Goal: Task Accomplishment & Management: Complete application form

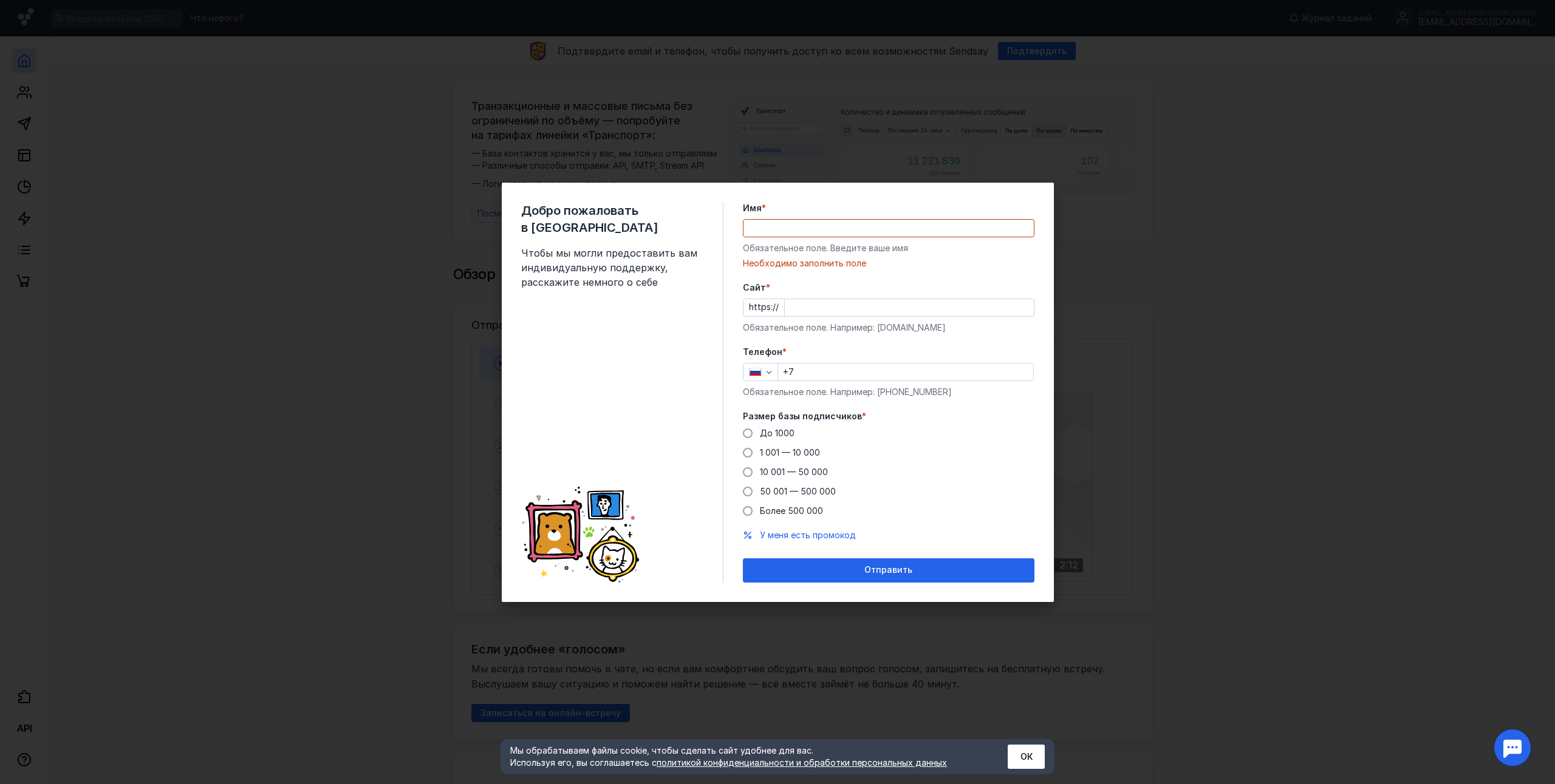
click at [656, 347] on div "Добро пожаловать в Sendsay Чтобы мы могли предоставить вам индивидуальную подде…" at bounding box center [623, 393] width 203 height 381
click at [782, 221] on input "Имя *" at bounding box center [889, 229] width 290 height 17
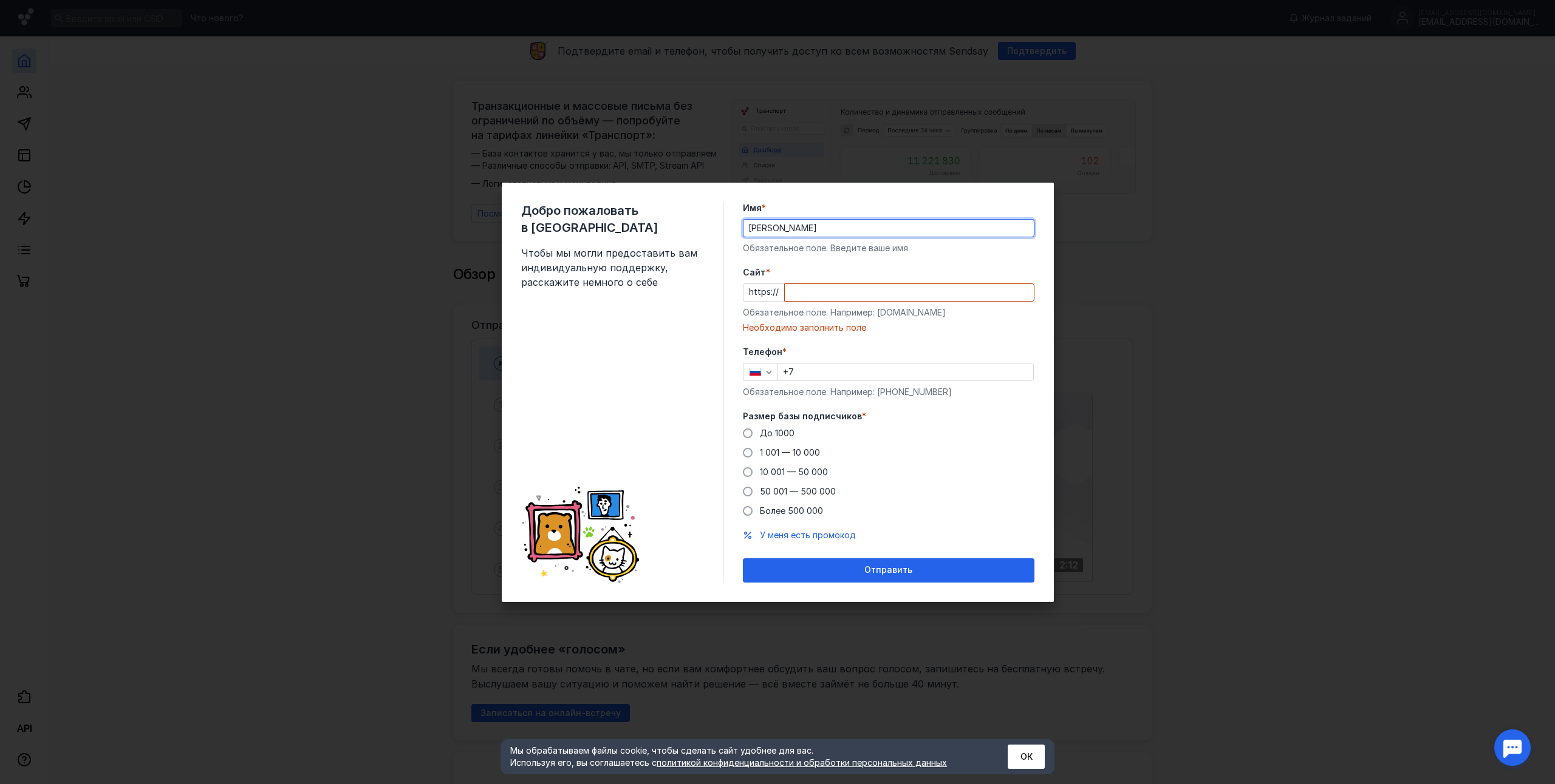
click at [940, 231] on input "[PERSON_NAME]" at bounding box center [889, 229] width 290 height 17
type input "[PERSON_NAME]"
click at [829, 298] on input "Cайт *" at bounding box center [909, 293] width 249 height 17
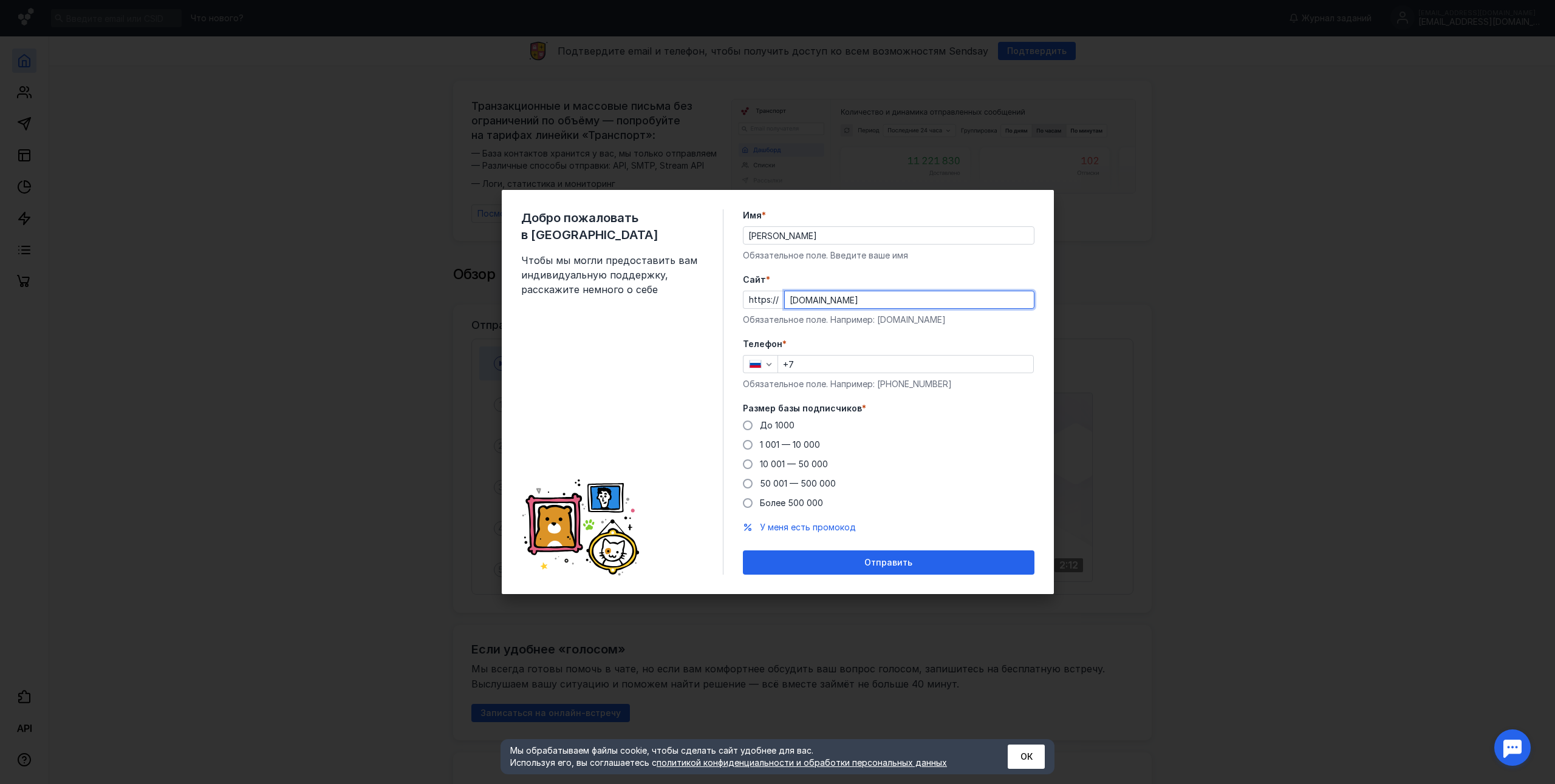
type input "[DOMAIN_NAME]"
click at [812, 368] on input "+7" at bounding box center [905, 364] width 255 height 17
click at [842, 367] on input "+7 9" at bounding box center [905, 364] width 255 height 17
type input "[PHONE_NUMBER]"
click at [759, 421] on span "До 1000" at bounding box center [776, 425] width 34 height 10
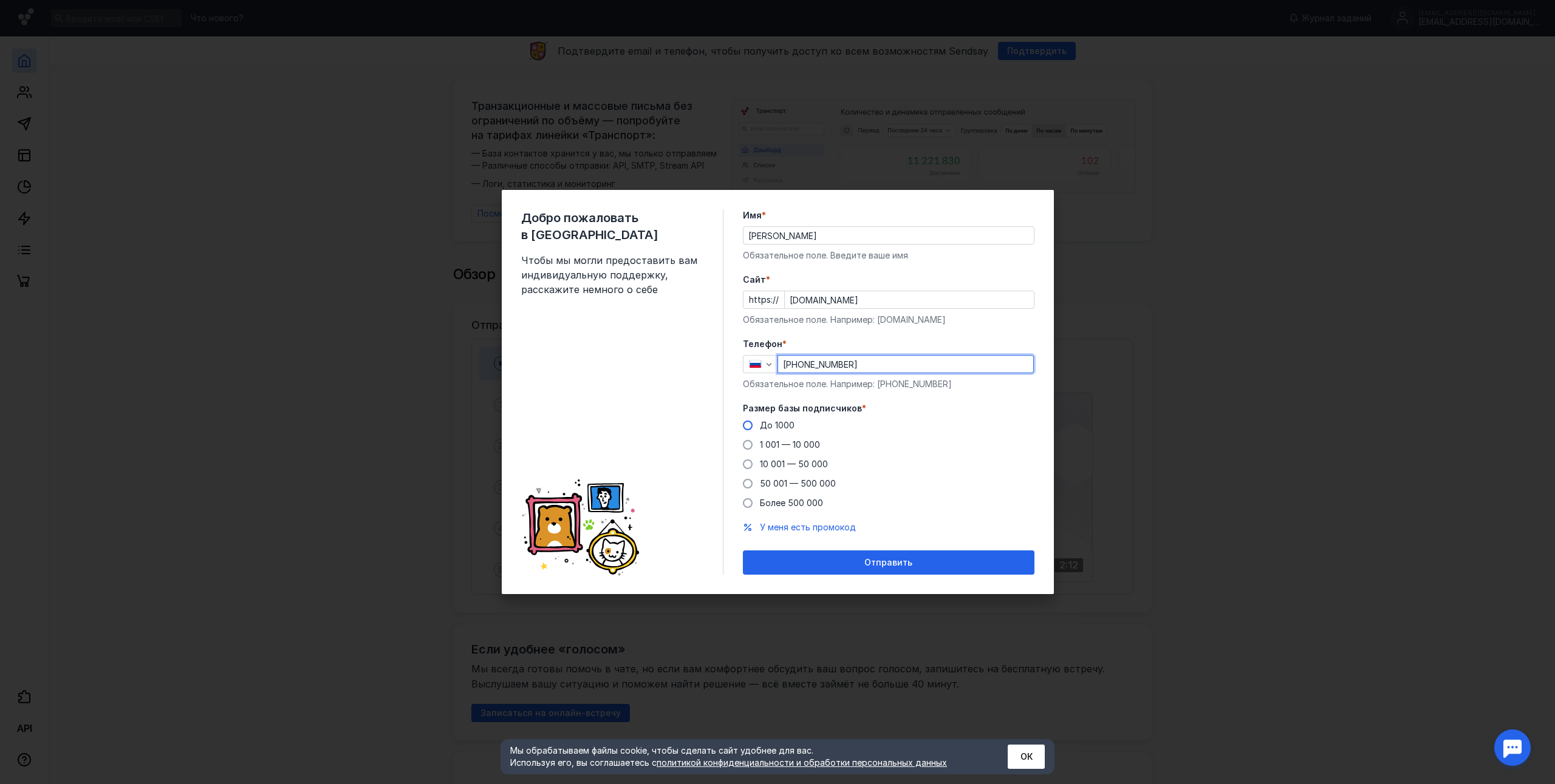
click at [0, 0] on input "До 1000" at bounding box center [0, 0] width 0 height 0
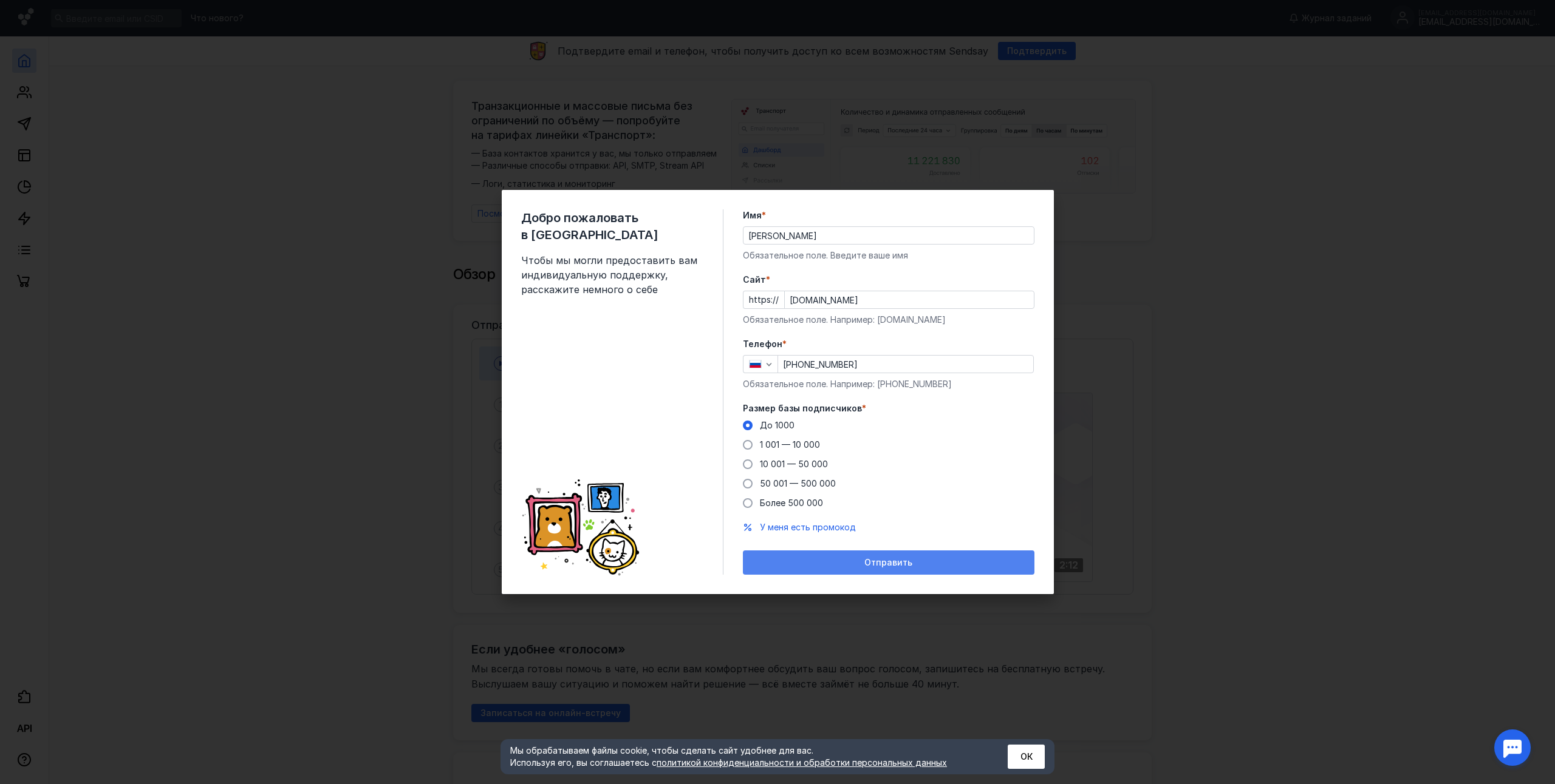
click at [850, 561] on div "Отправить" at bounding box center [889, 562] width 280 height 10
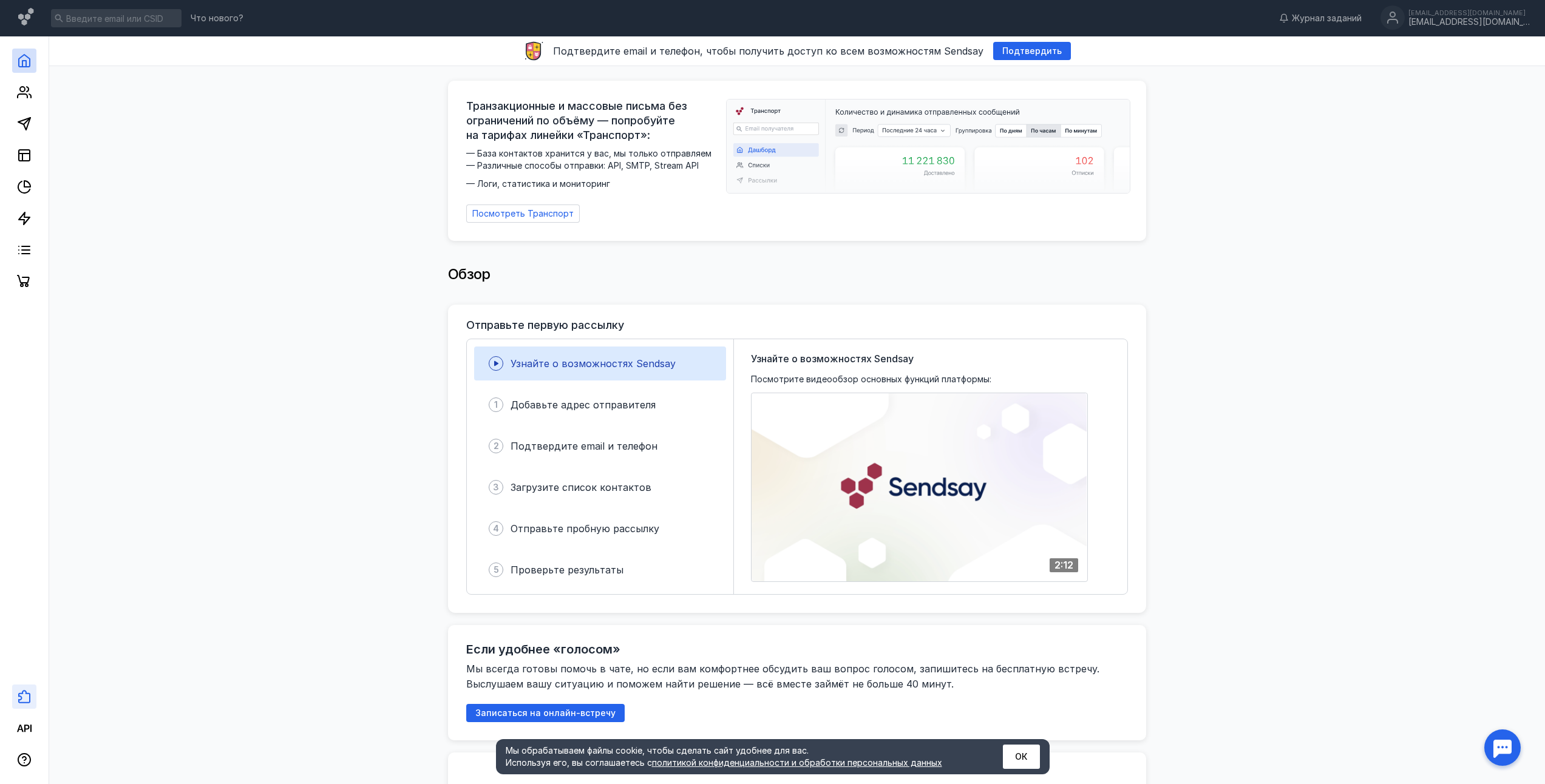
click at [25, 704] on link at bounding box center [24, 697] width 24 height 24
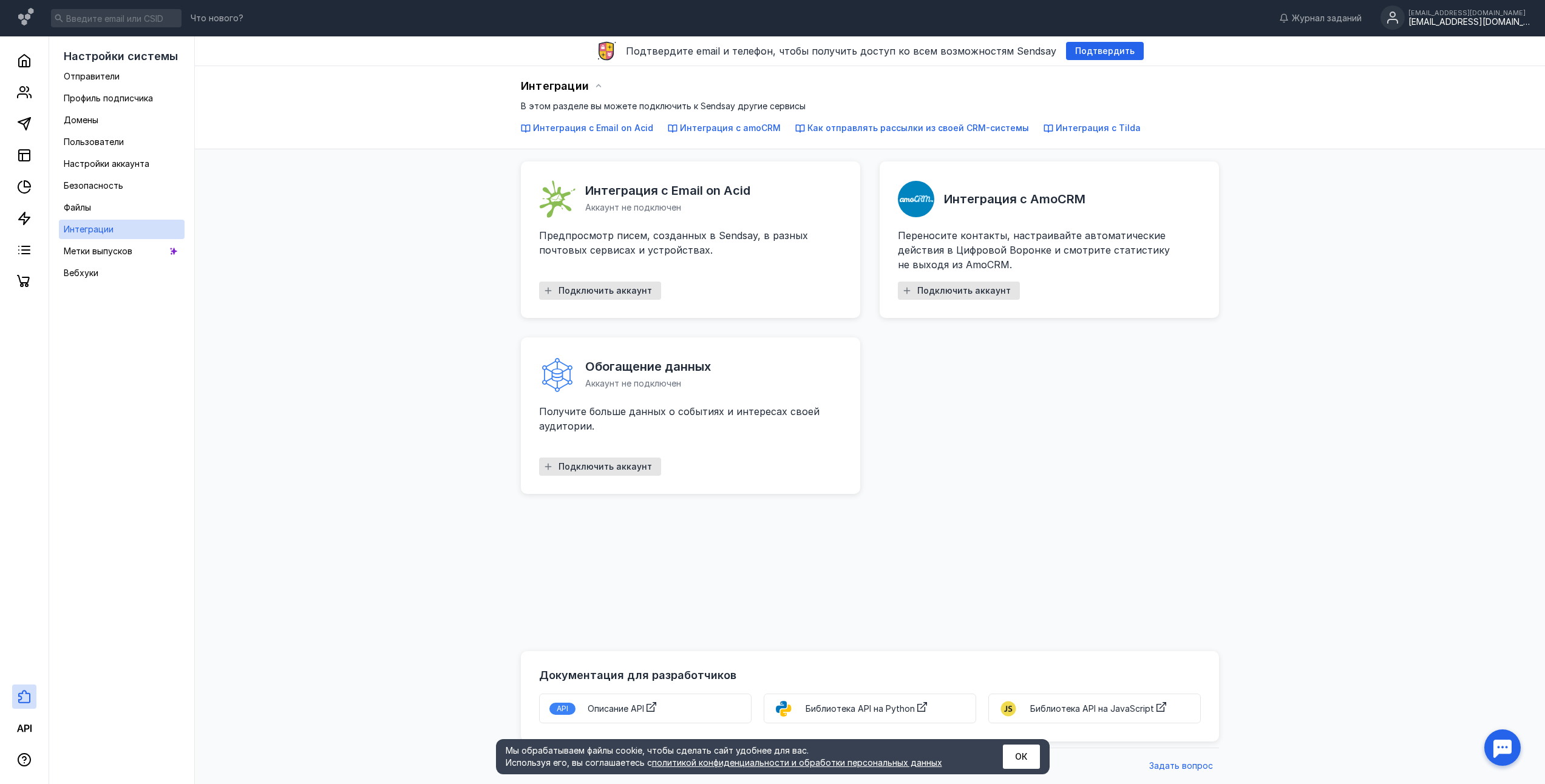
click at [933, 470] on div "Интеграция с Email on Acid Аккаунт не подключен Предпросмотр писем, созданных в…" at bounding box center [870, 321] width 698 height 345
click at [1024, 753] on button "ОК" at bounding box center [1021, 757] width 37 height 24
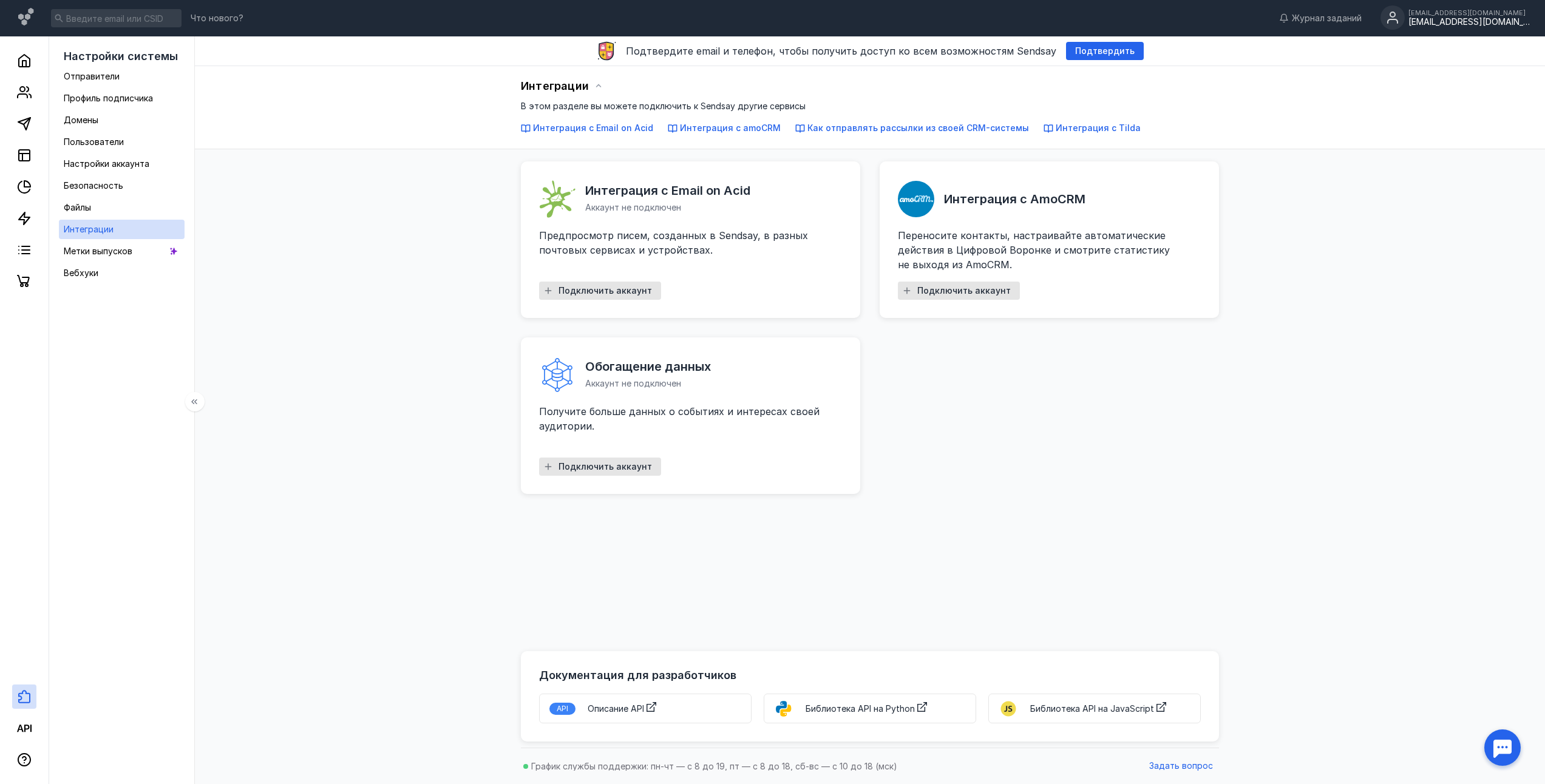
click at [143, 229] on link "Интеграции" at bounding box center [121, 229] width 125 height 20
click at [137, 256] on link "Метки выпусков" at bounding box center [121, 251] width 125 height 20
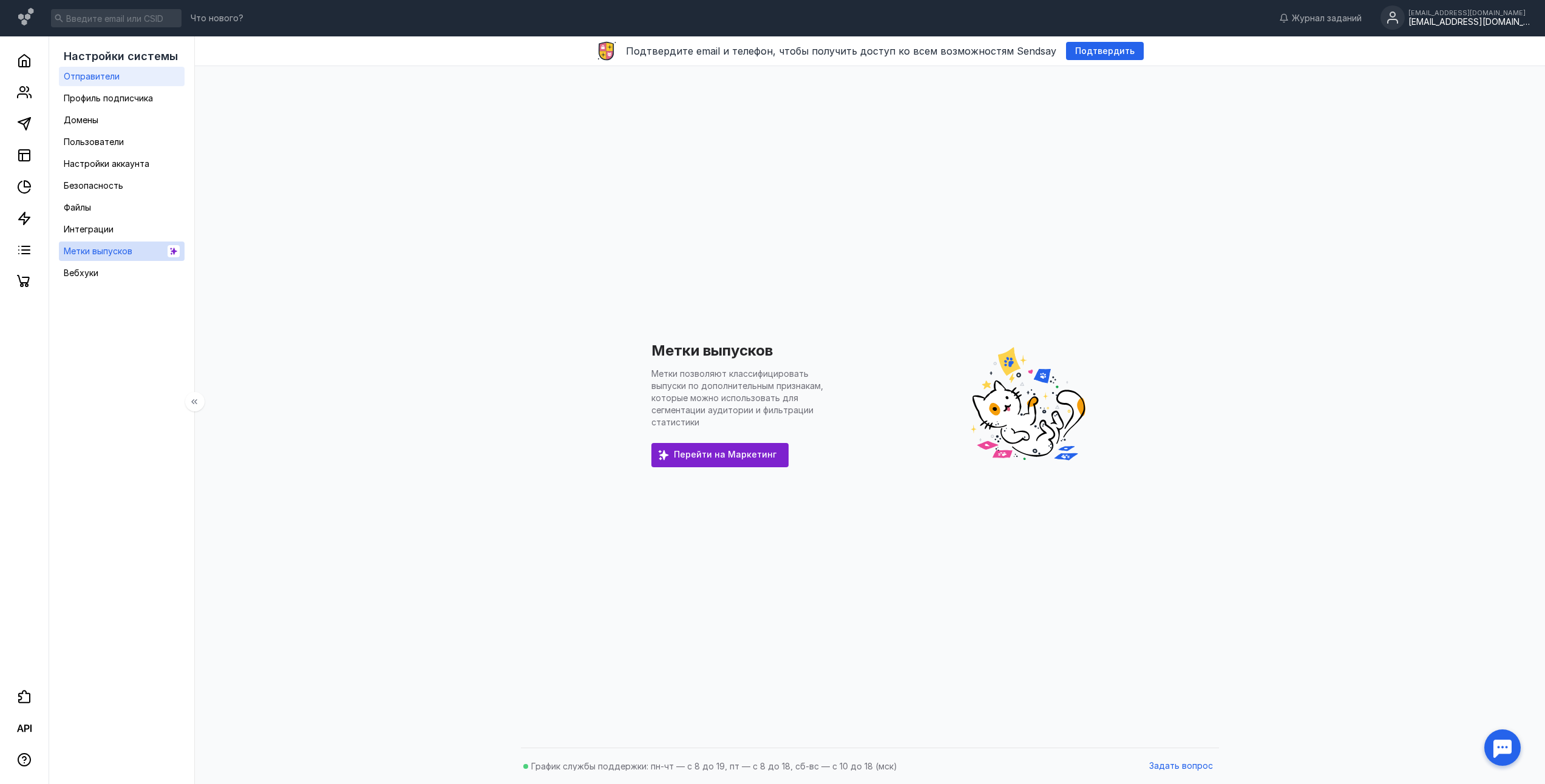
click at [102, 83] on div "Отправители" at bounding box center [92, 76] width 56 height 15
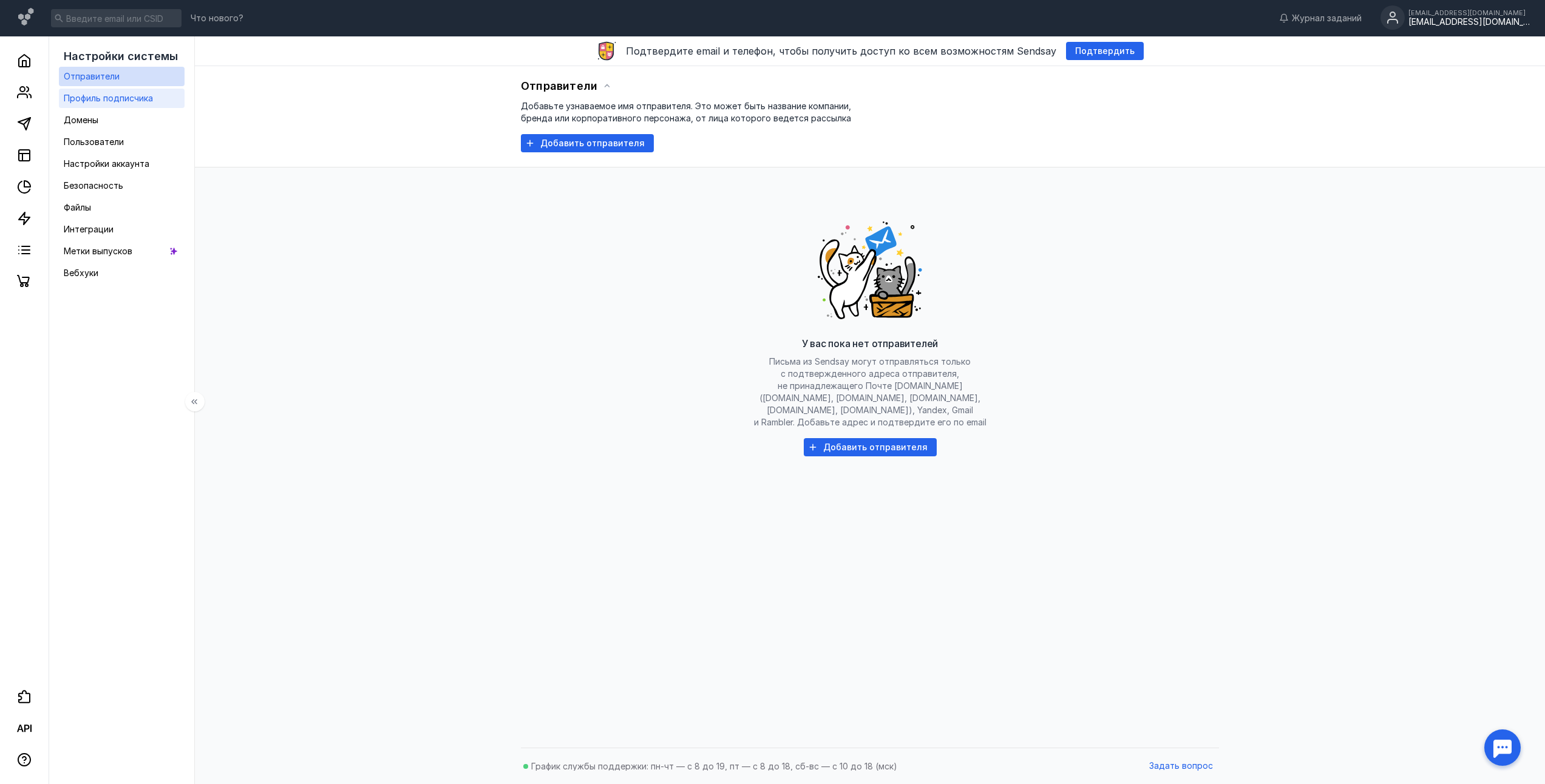
click at [104, 98] on span "Профиль подписчика" at bounding box center [109, 98] width 89 height 10
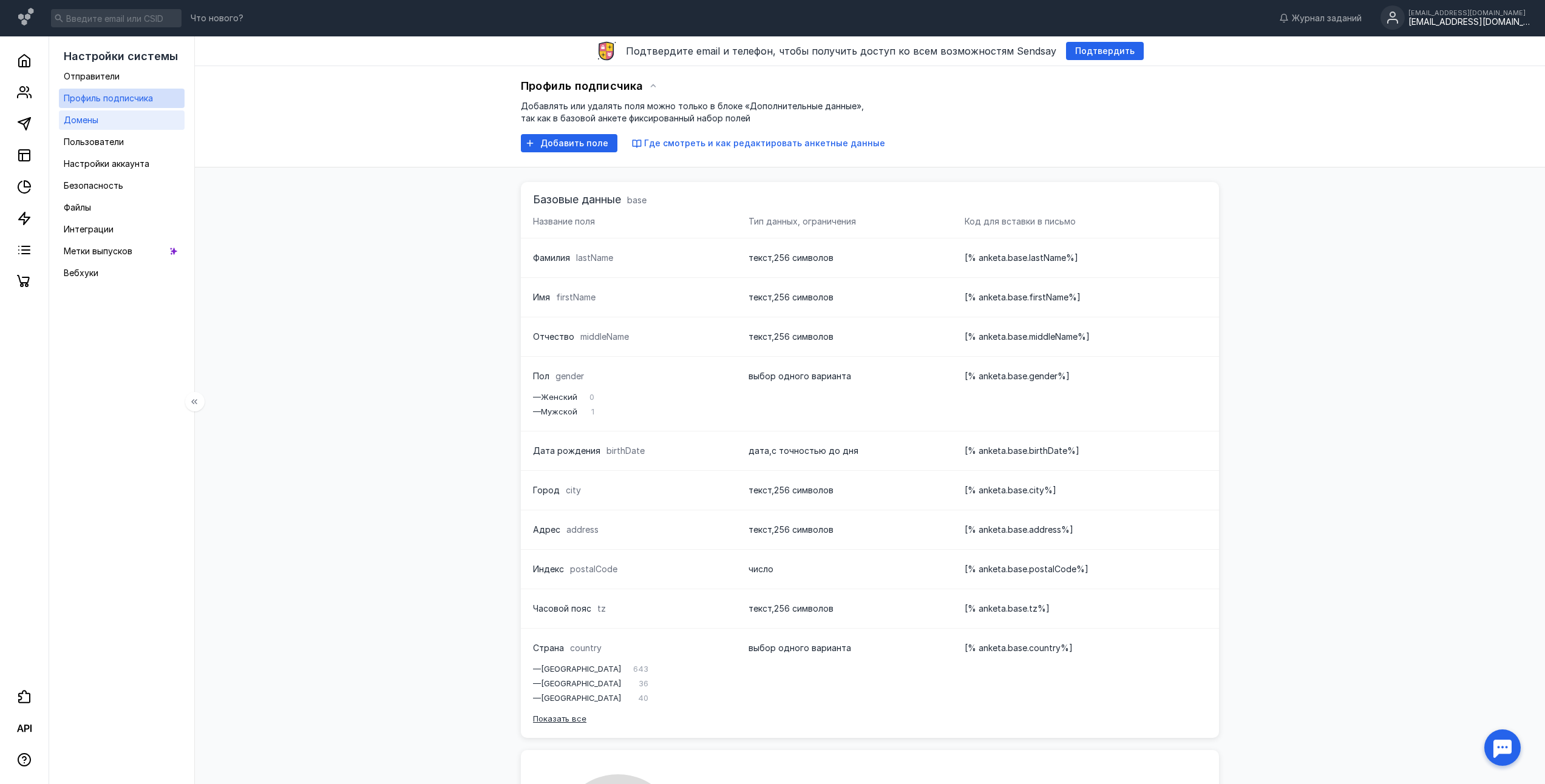
click at [98, 123] on span "Домены" at bounding box center [81, 119] width 34 height 10
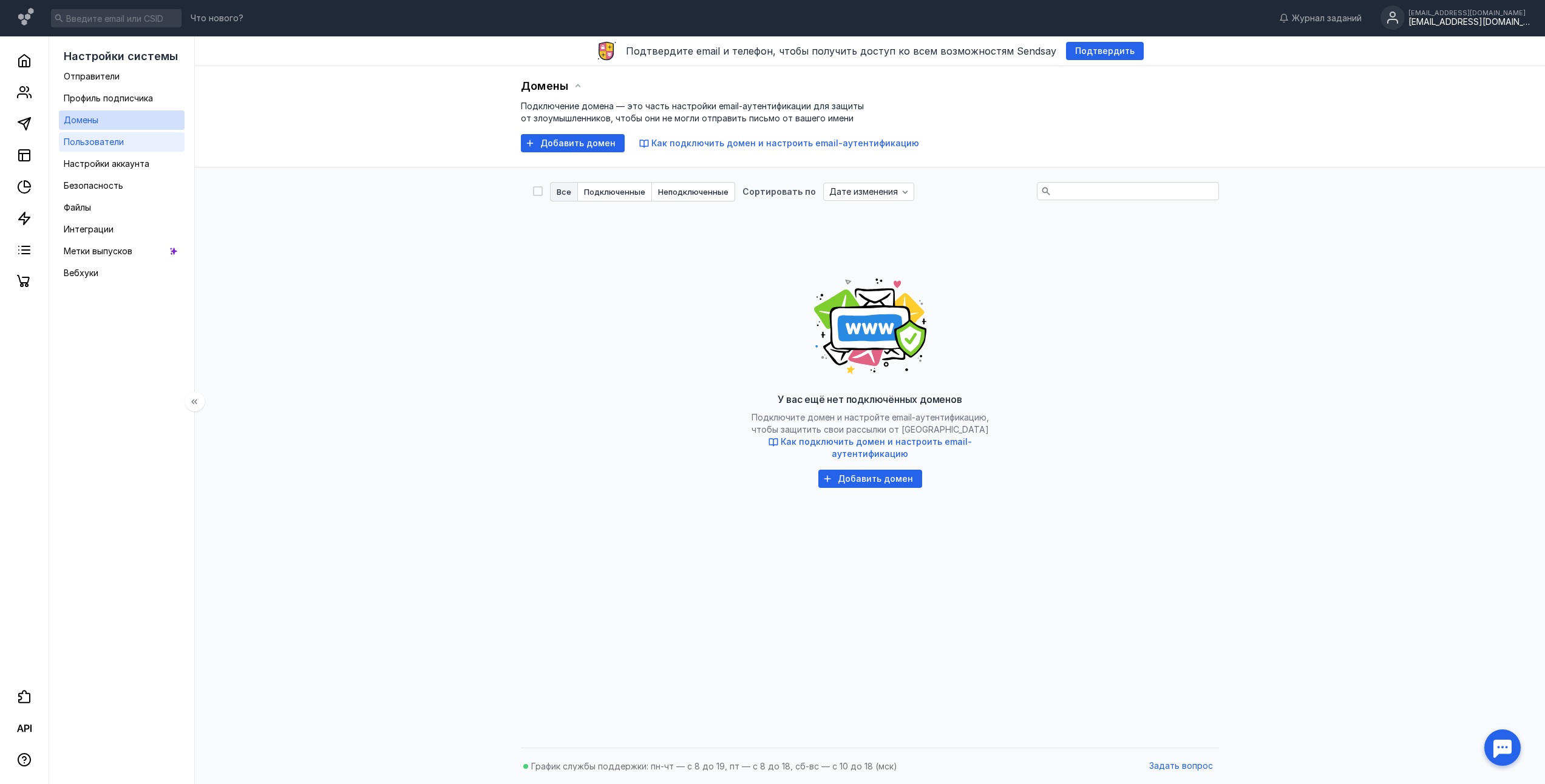
click at [104, 144] on span "Пользователи" at bounding box center [94, 141] width 60 height 10
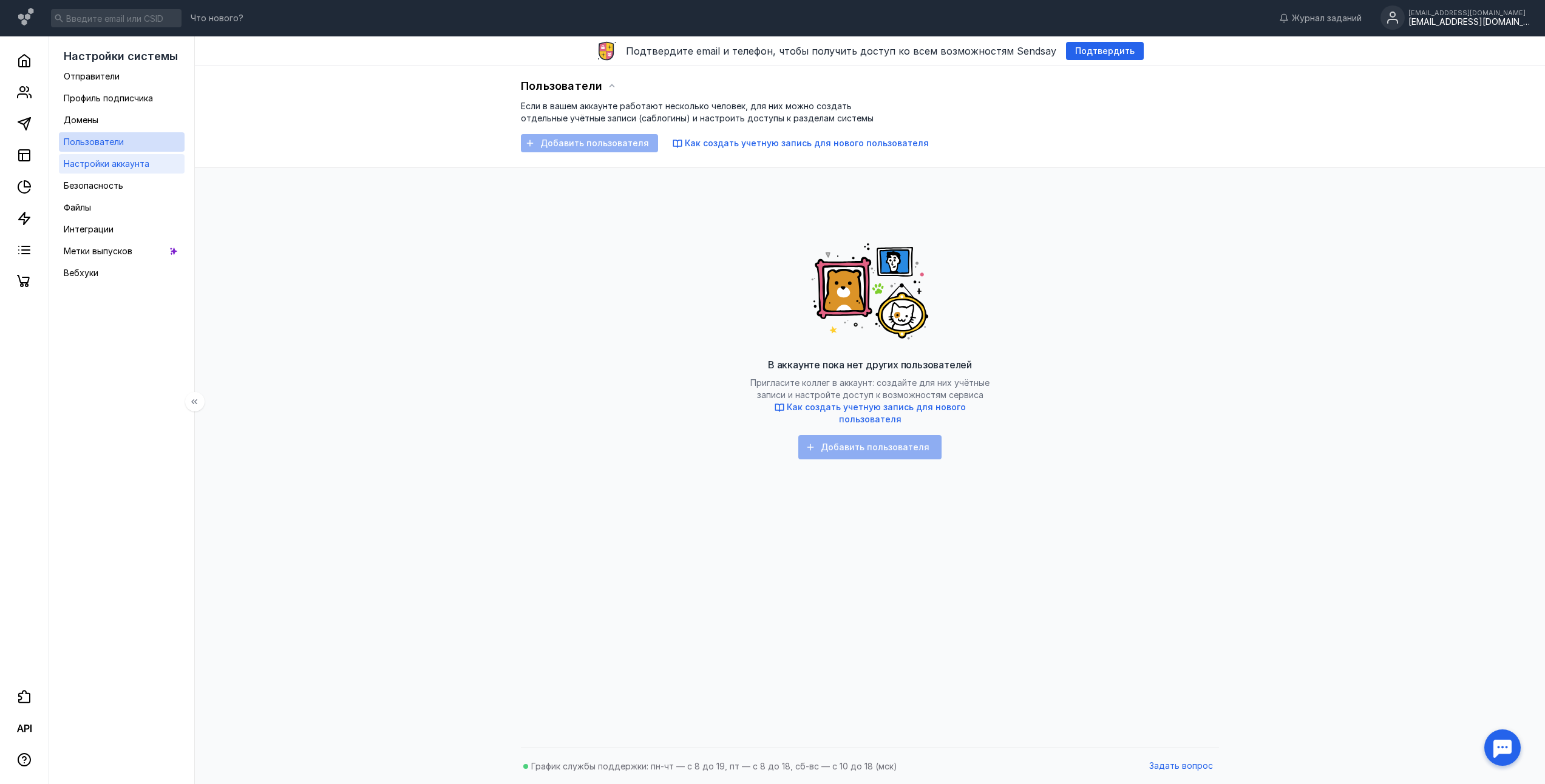
click at [111, 160] on span "Настройки аккаунта" at bounding box center [107, 163] width 85 height 10
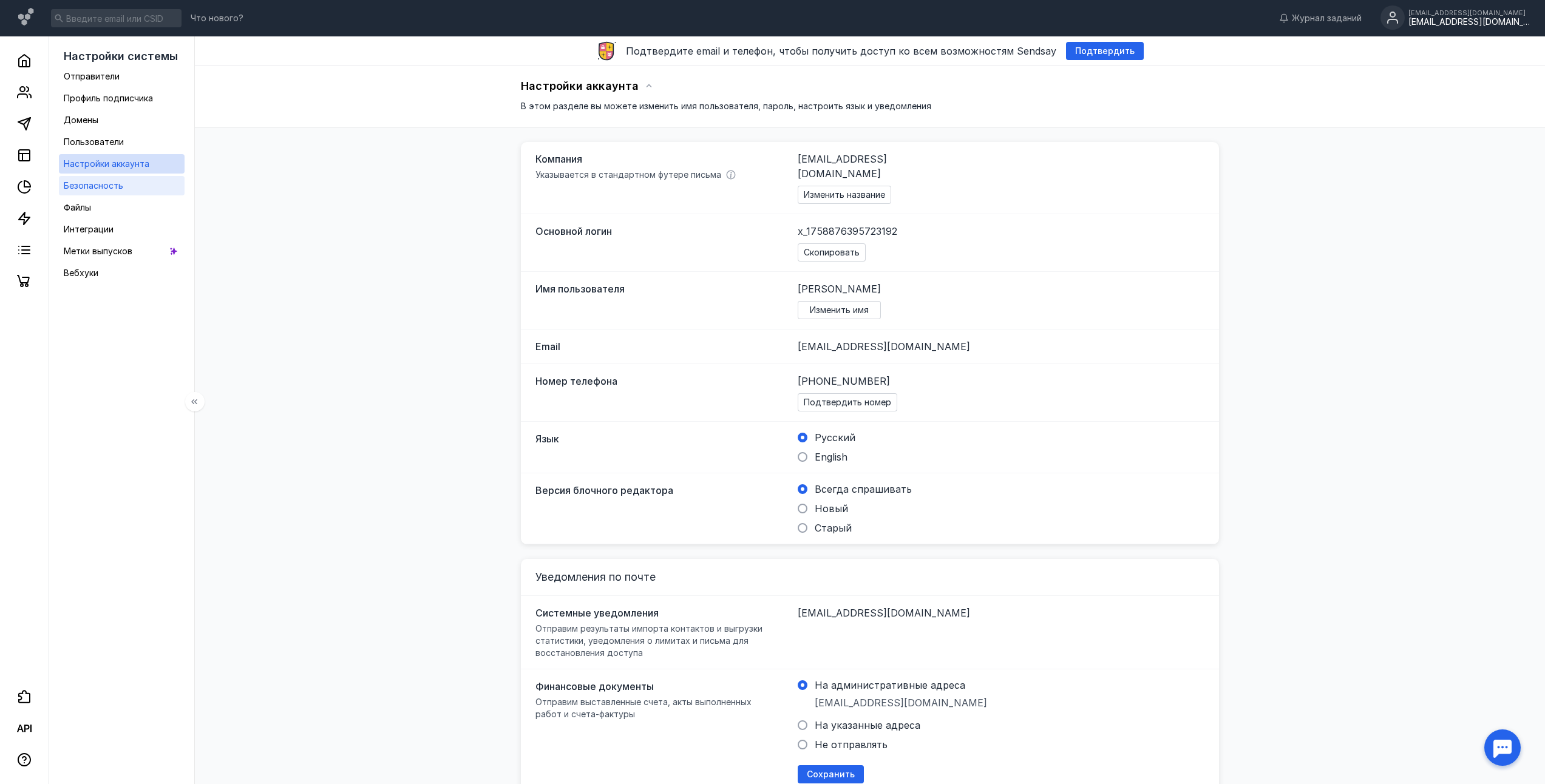
click at [104, 188] on span "Безопасность" at bounding box center [94, 185] width 59 height 10
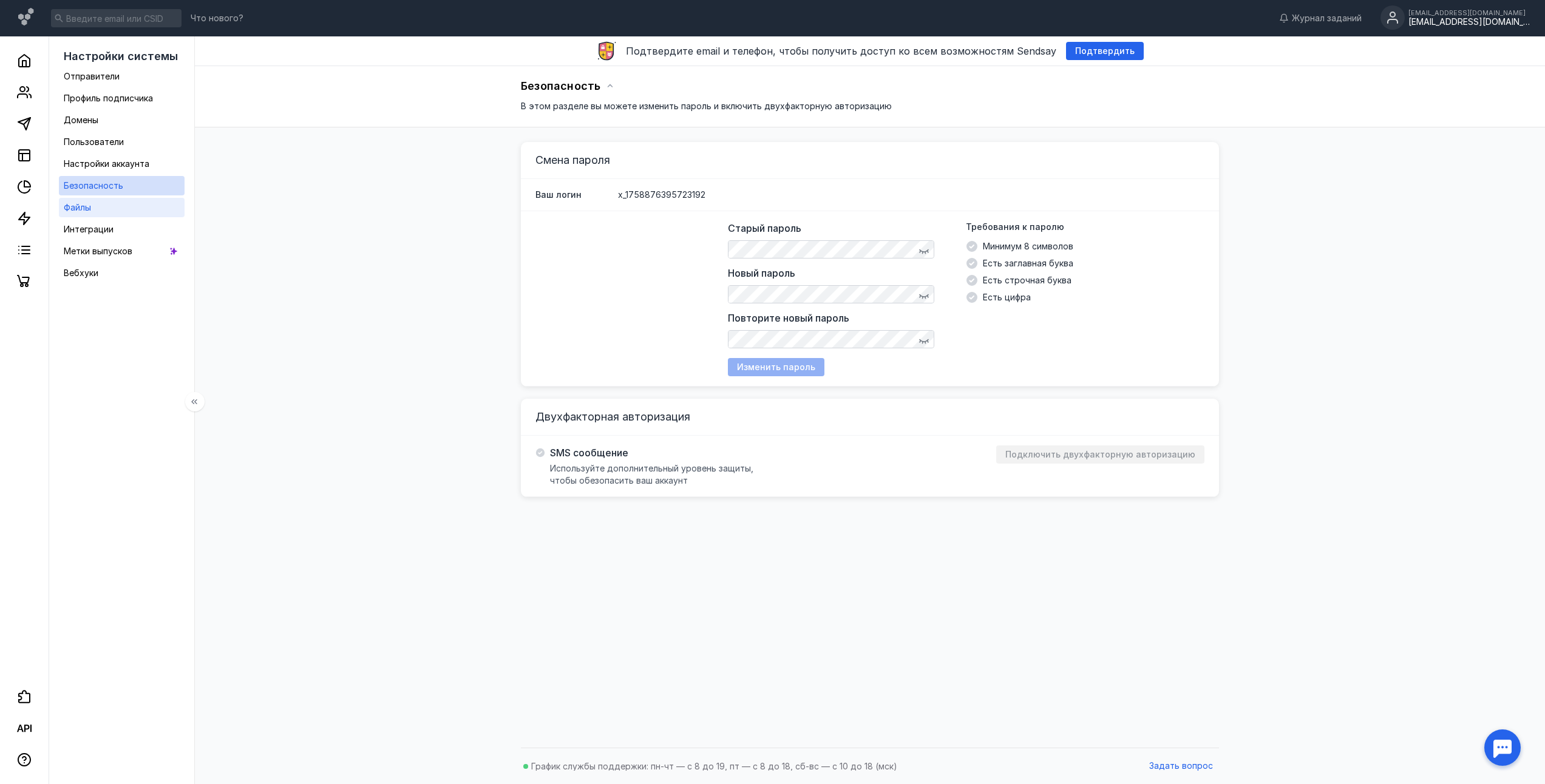
click at [111, 215] on link "Файлы" at bounding box center [121, 207] width 125 height 20
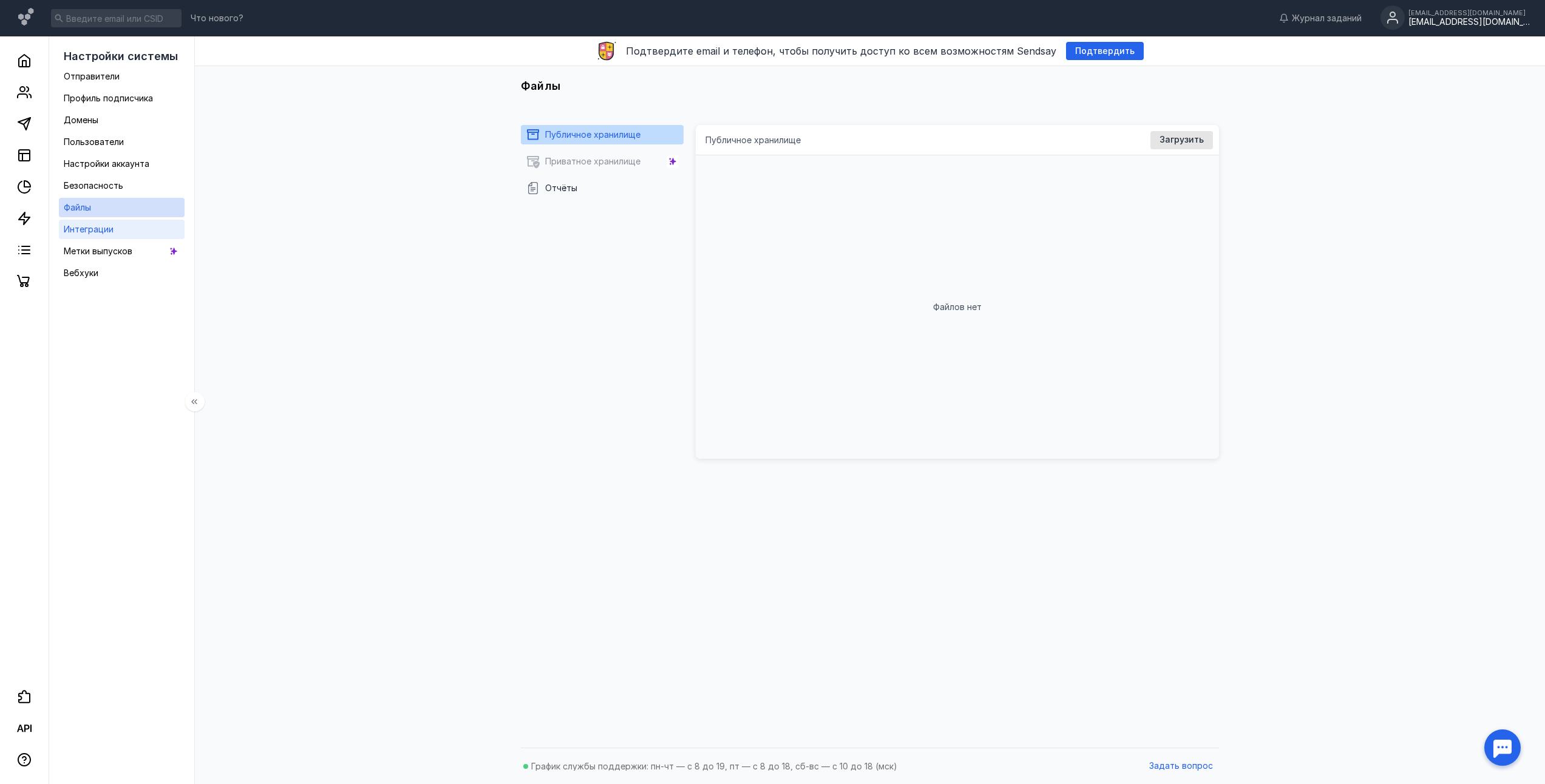
click at [113, 225] on link "Интеграции" at bounding box center [121, 229] width 125 height 20
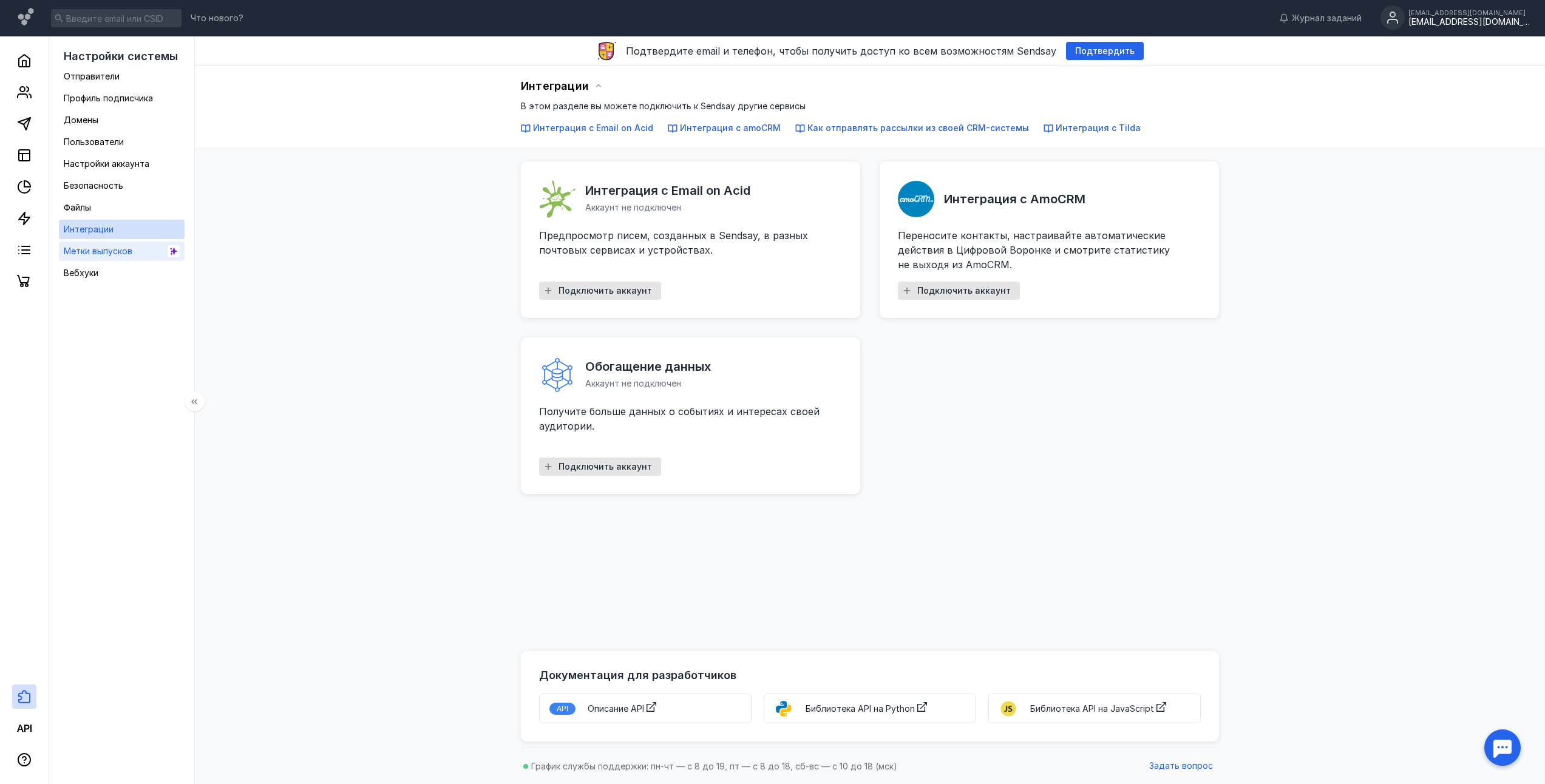
click at [82, 253] on span "Метки выпусков" at bounding box center [98, 251] width 69 height 10
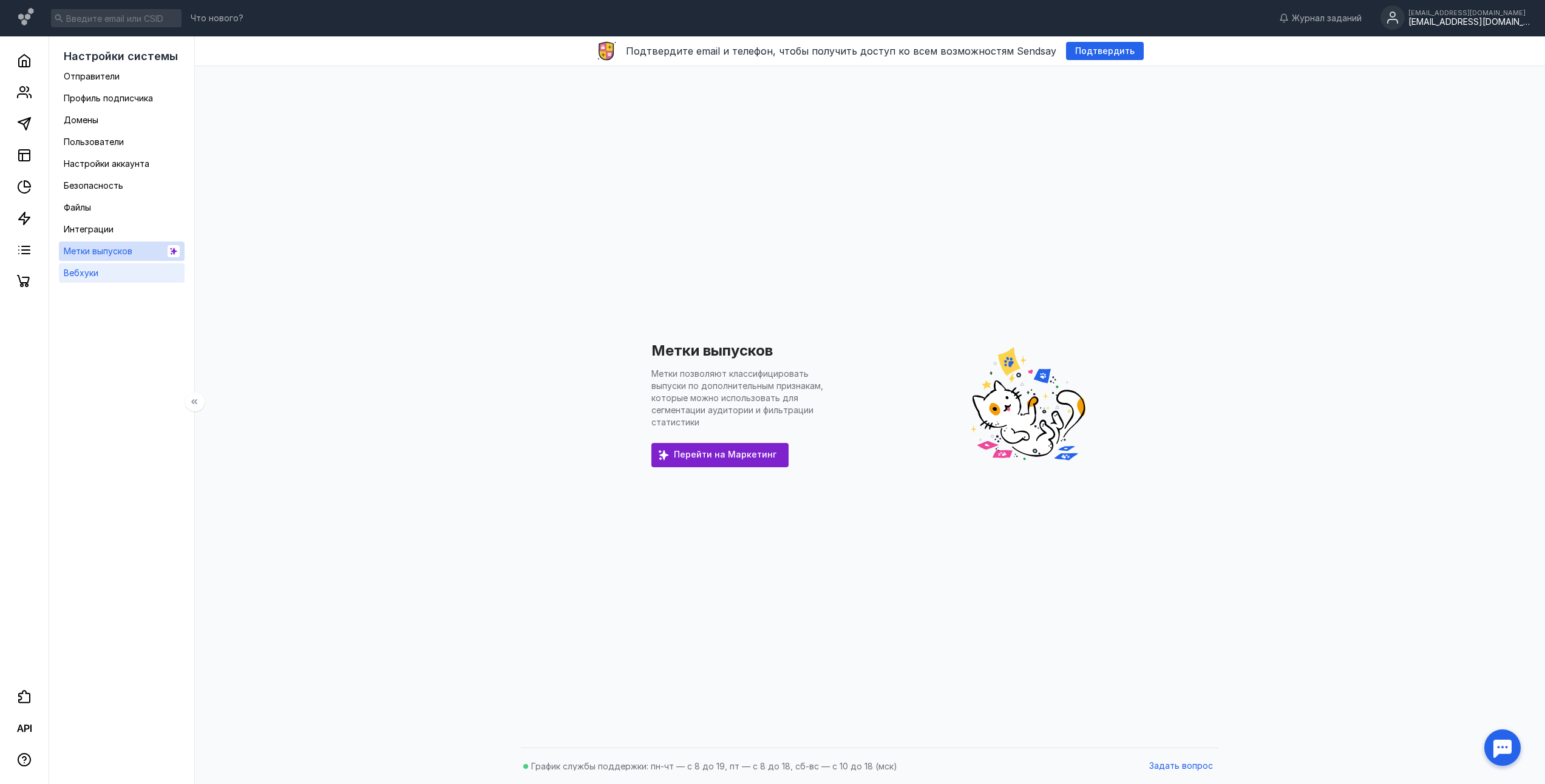
click at [90, 271] on span "Вебхуки" at bounding box center [81, 272] width 34 height 10
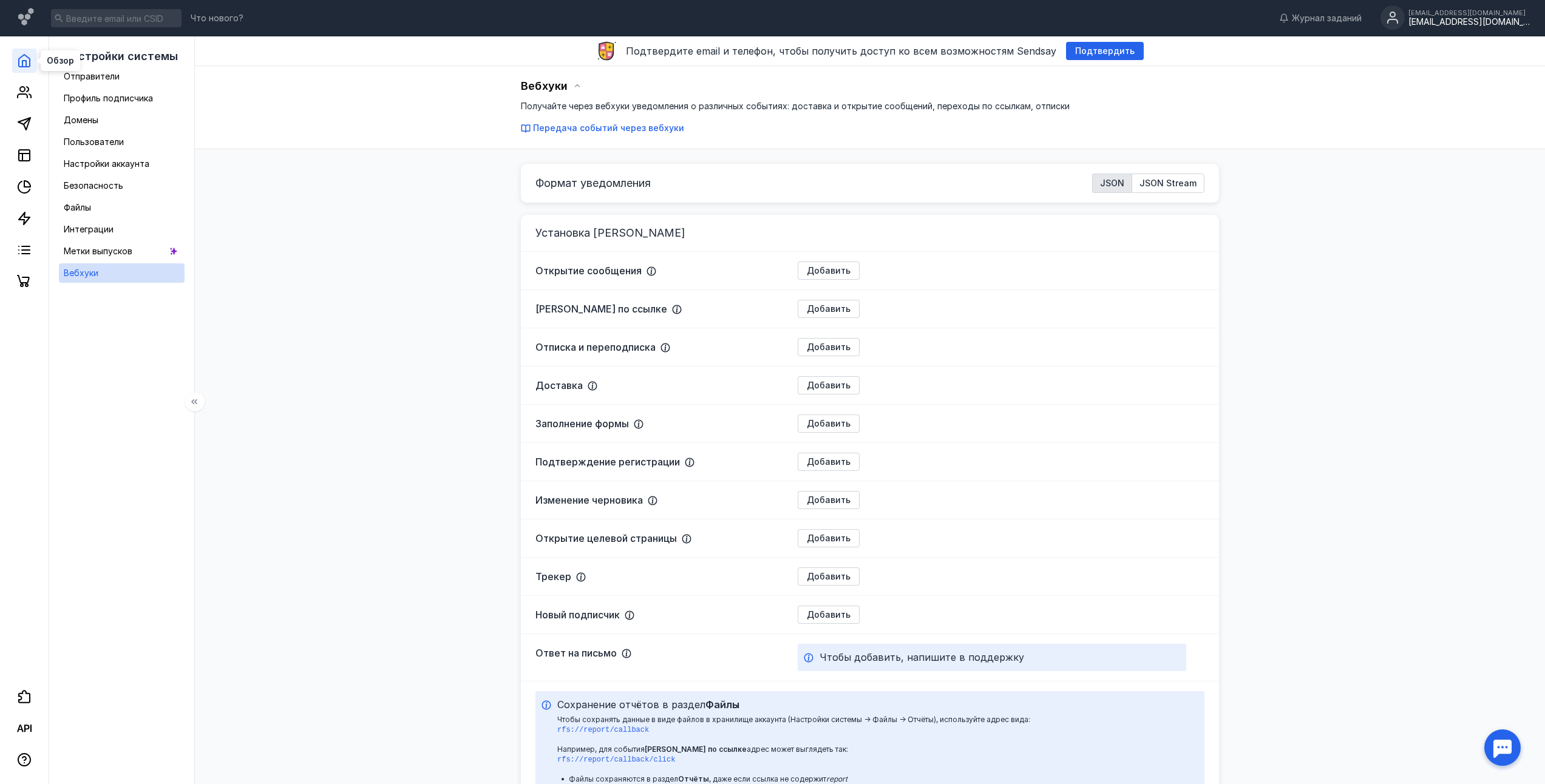
click at [31, 65] on icon at bounding box center [24, 60] width 15 height 15
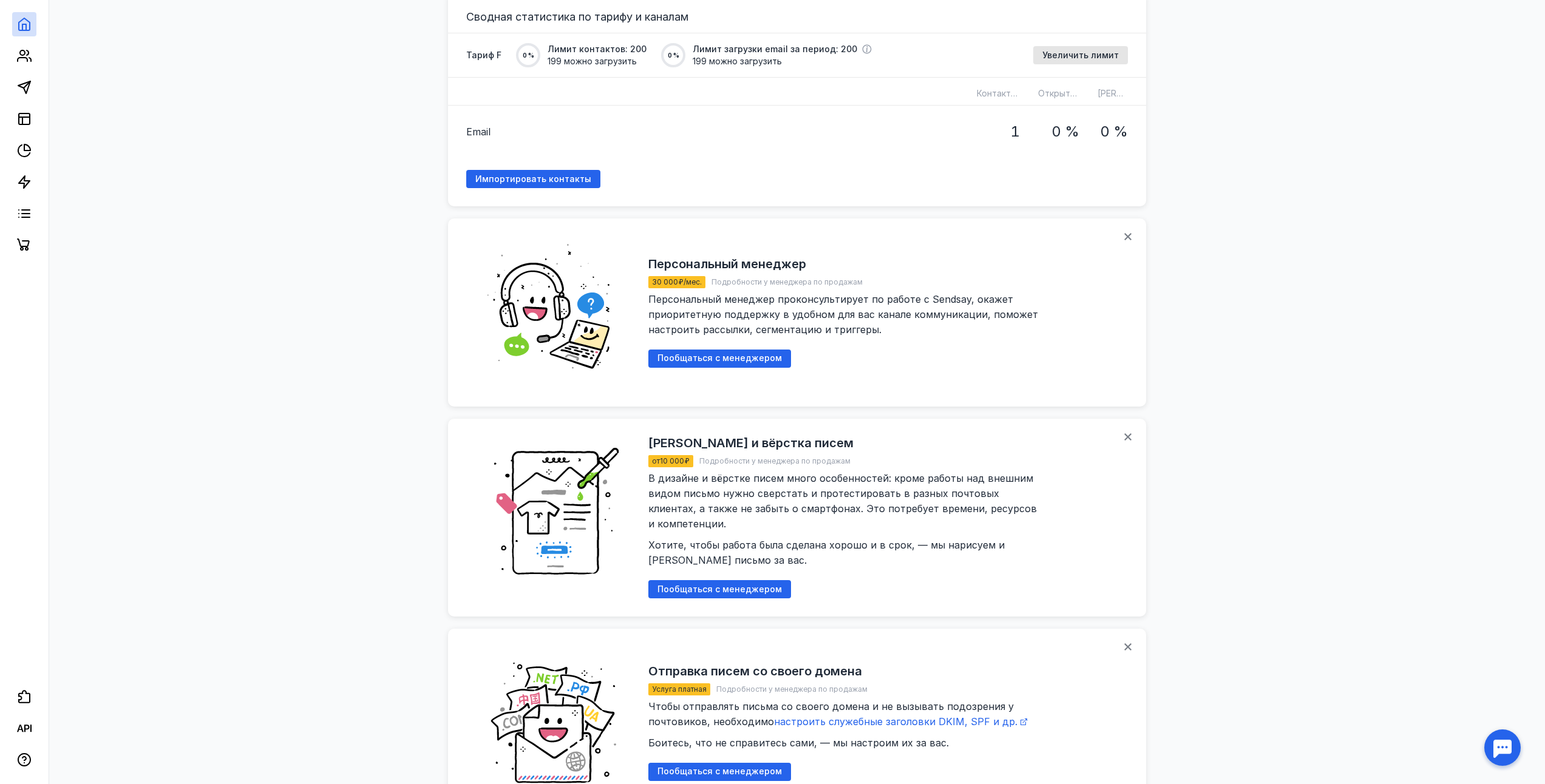
scroll to position [971, 0]
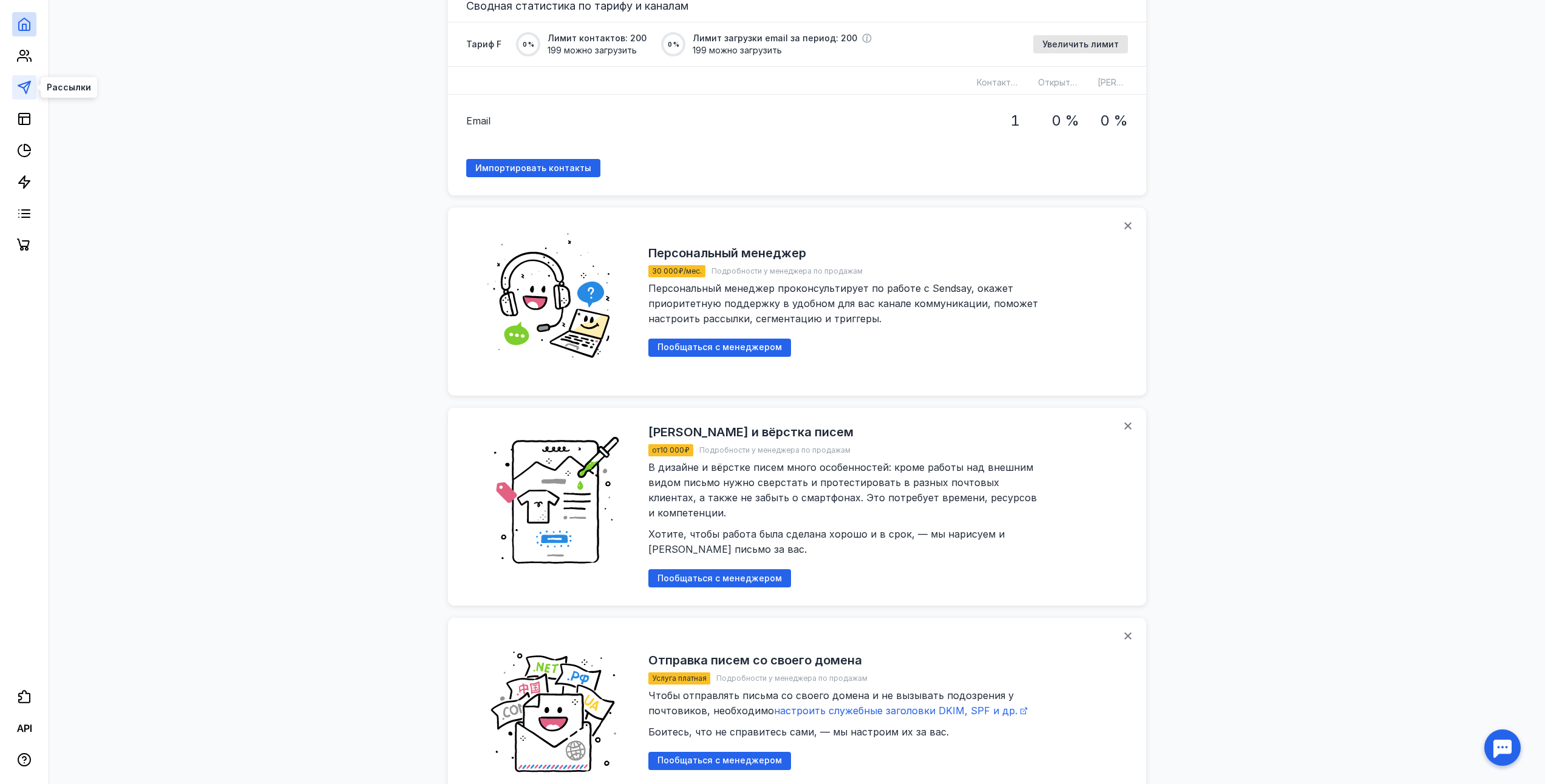
click at [20, 92] on icon at bounding box center [24, 87] width 15 height 15
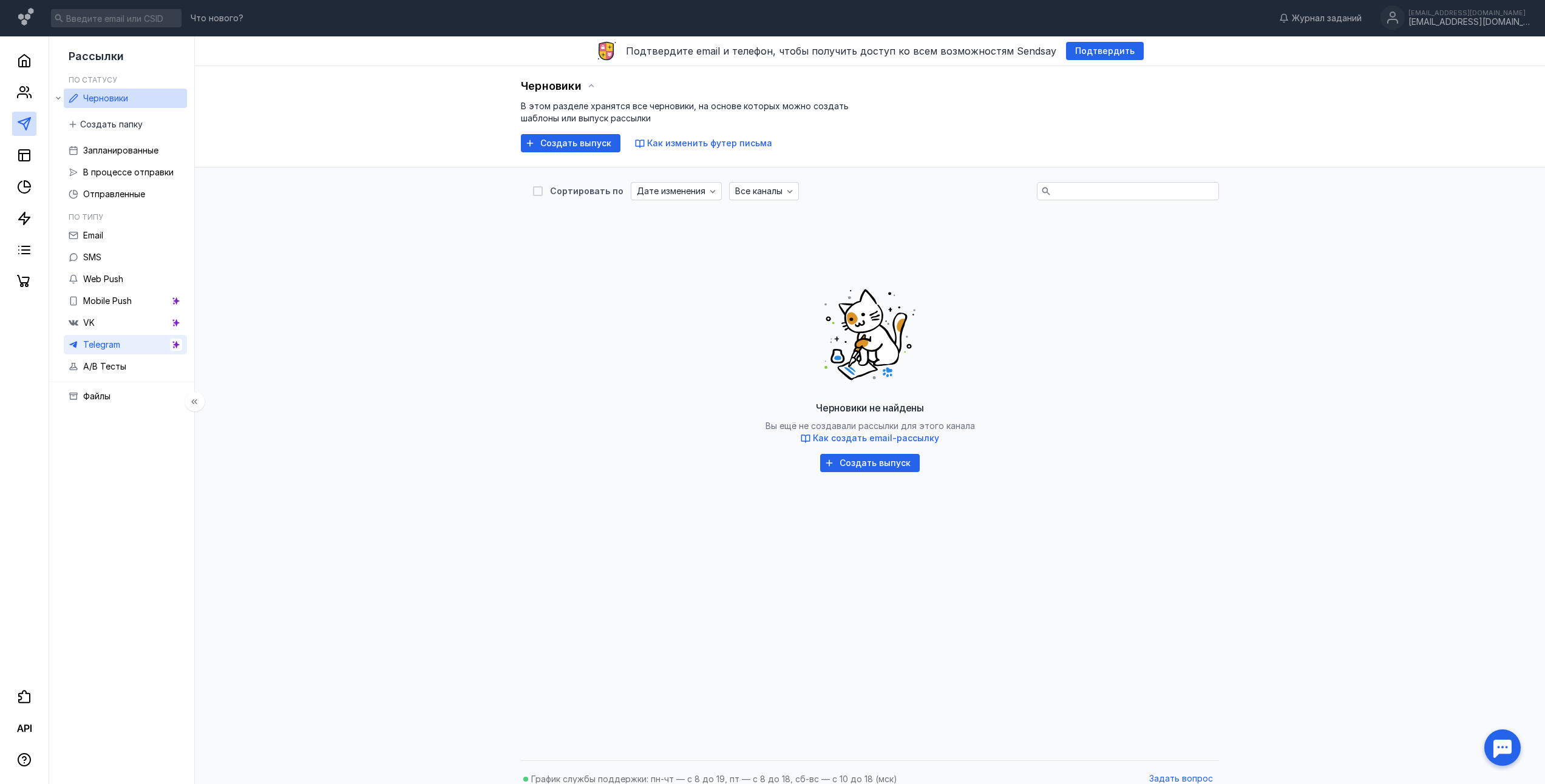
click at [167, 347] on link "Telegram" at bounding box center [125, 345] width 124 height 20
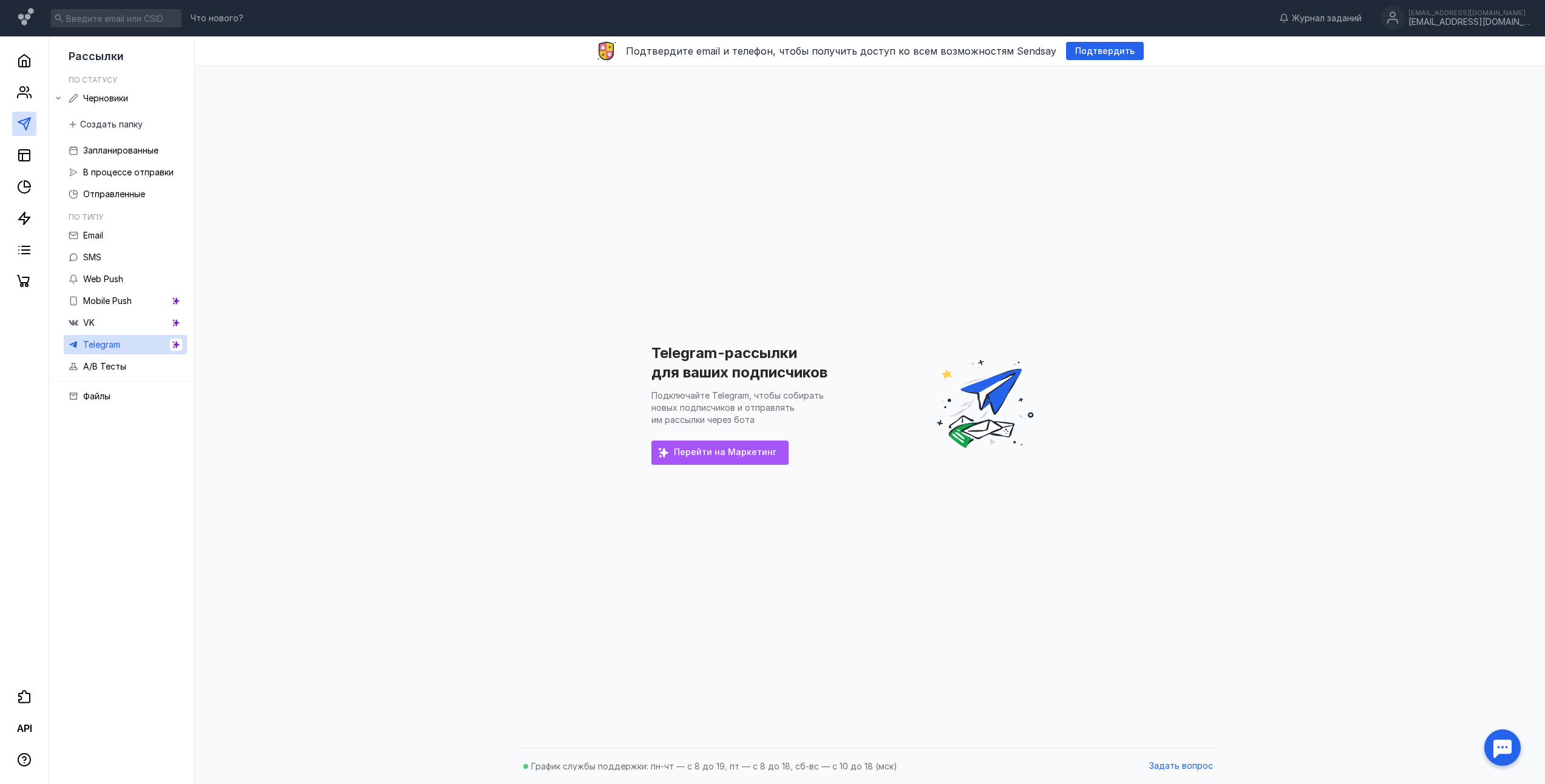
click at [719, 456] on span "Перейти на Маркетинг" at bounding box center [725, 452] width 102 height 10
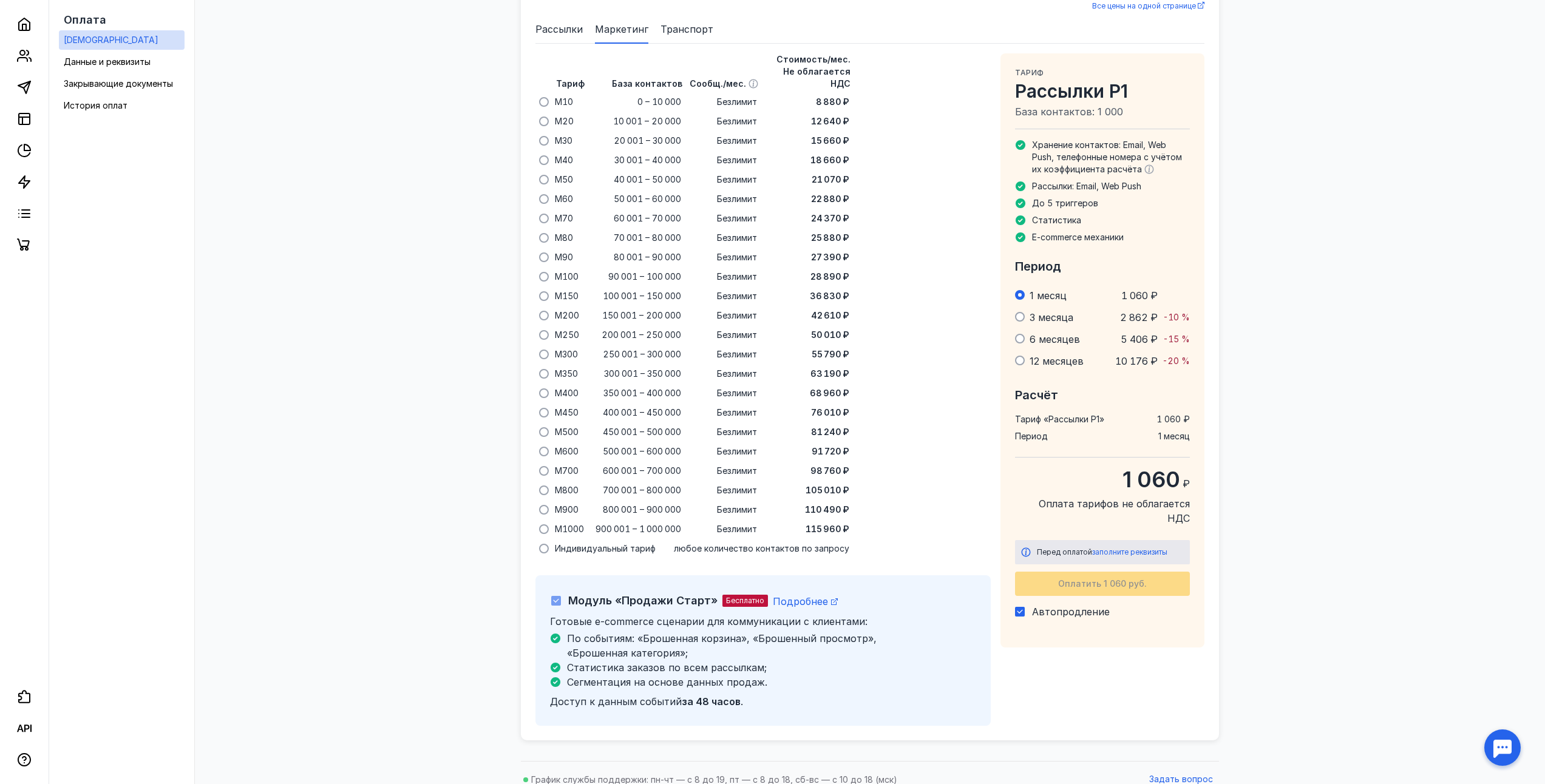
scroll to position [819, 0]
click at [28, 120] on icon at bounding box center [24, 119] width 15 height 15
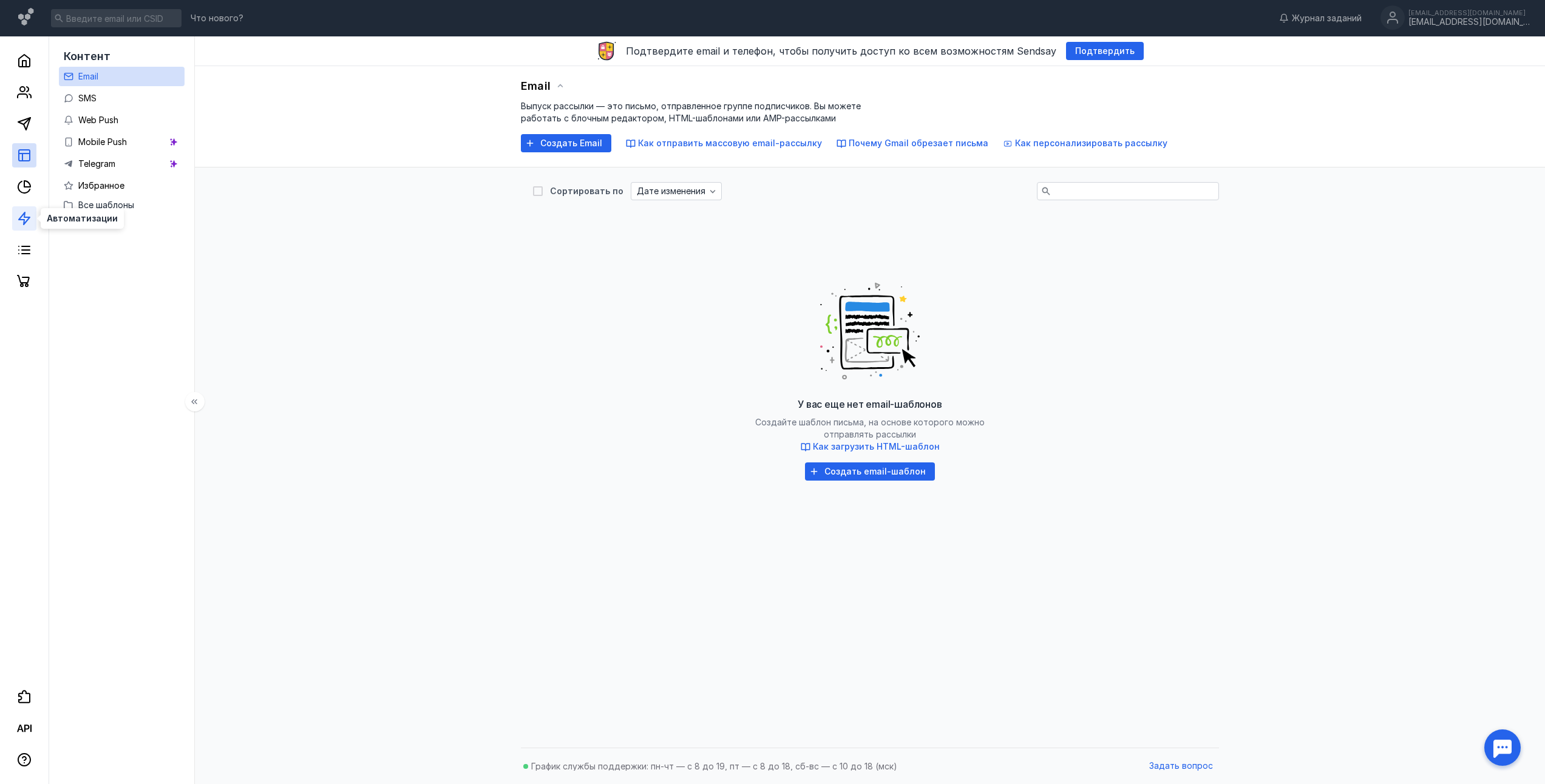
click at [23, 218] on icon at bounding box center [24, 218] width 15 height 15
